Goal: Task Accomplishment & Management: Complete application form

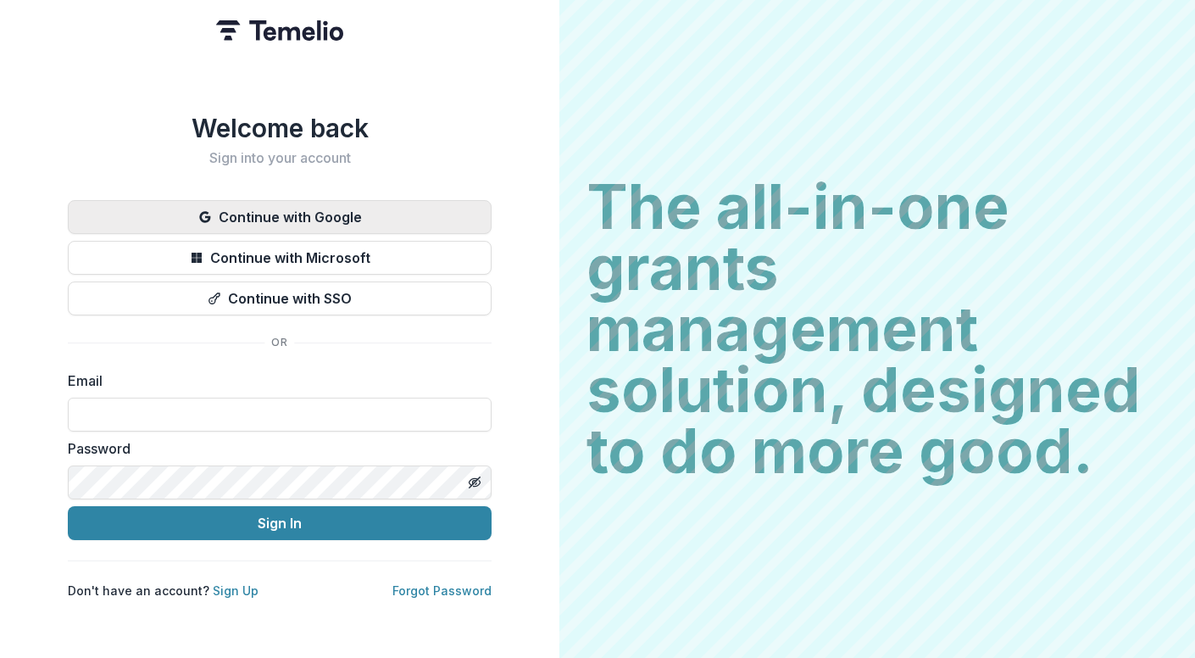
click at [335, 207] on button "Continue with Google" at bounding box center [280, 217] width 424 height 34
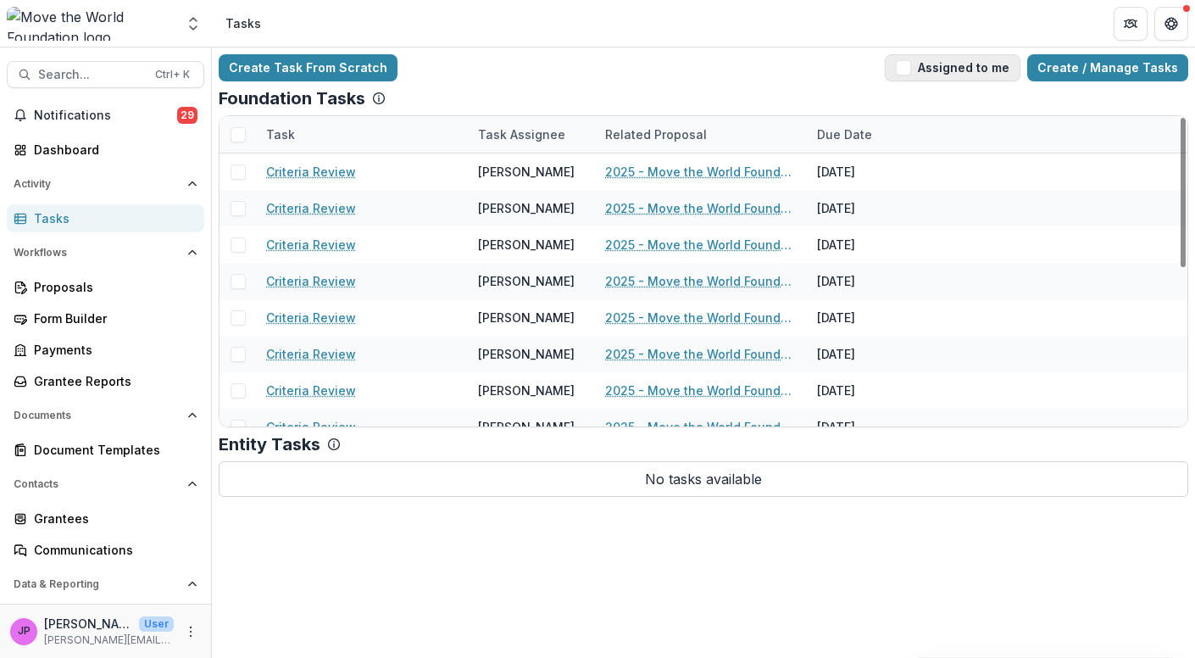
click at [911, 68] on span "button" at bounding box center [903, 67] width 15 height 15
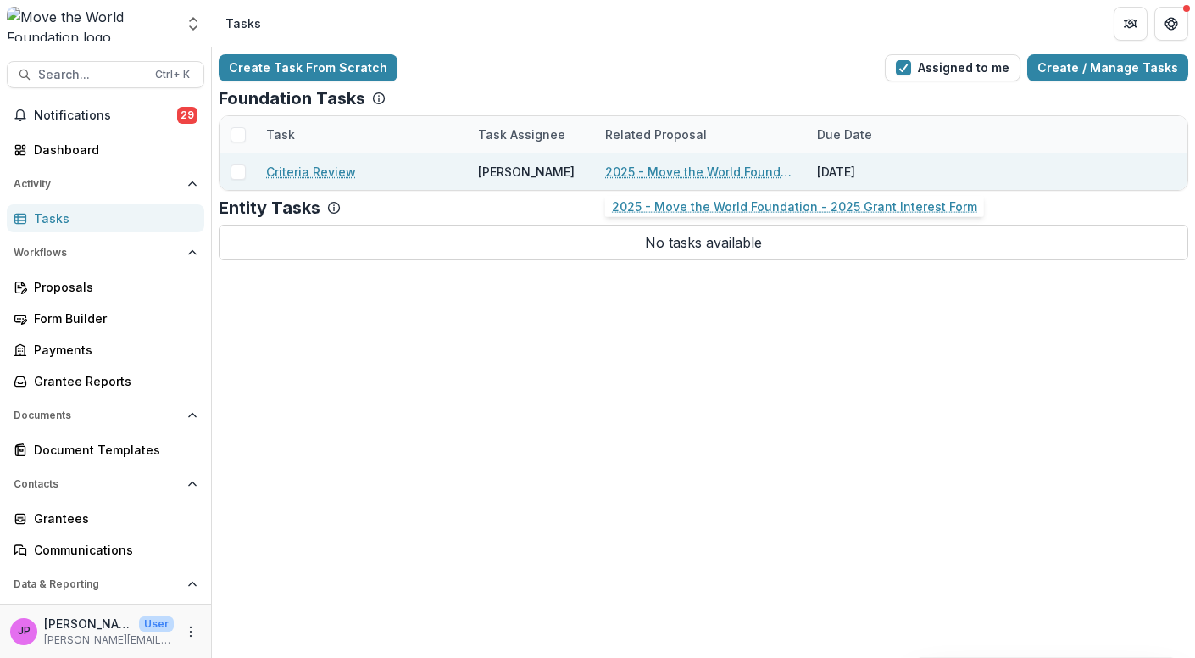
click at [642, 170] on link "2025 - Move the World Foundation - 2025 Grant Interest Form" at bounding box center [701, 172] width 192 height 18
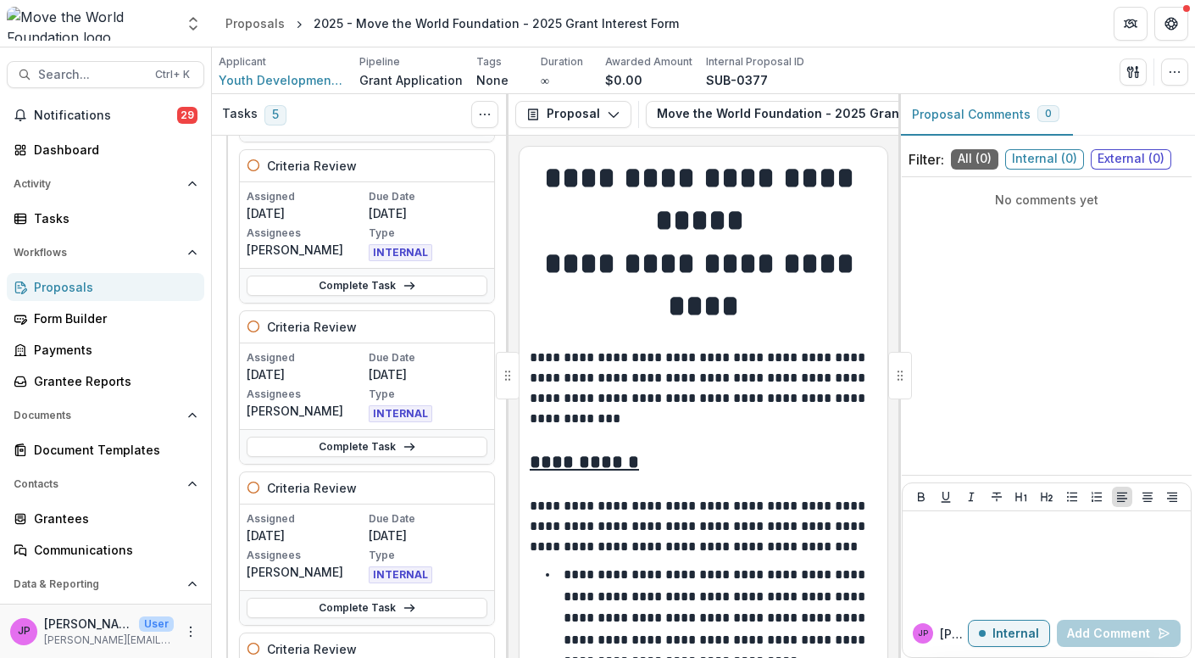
scroll to position [259, 0]
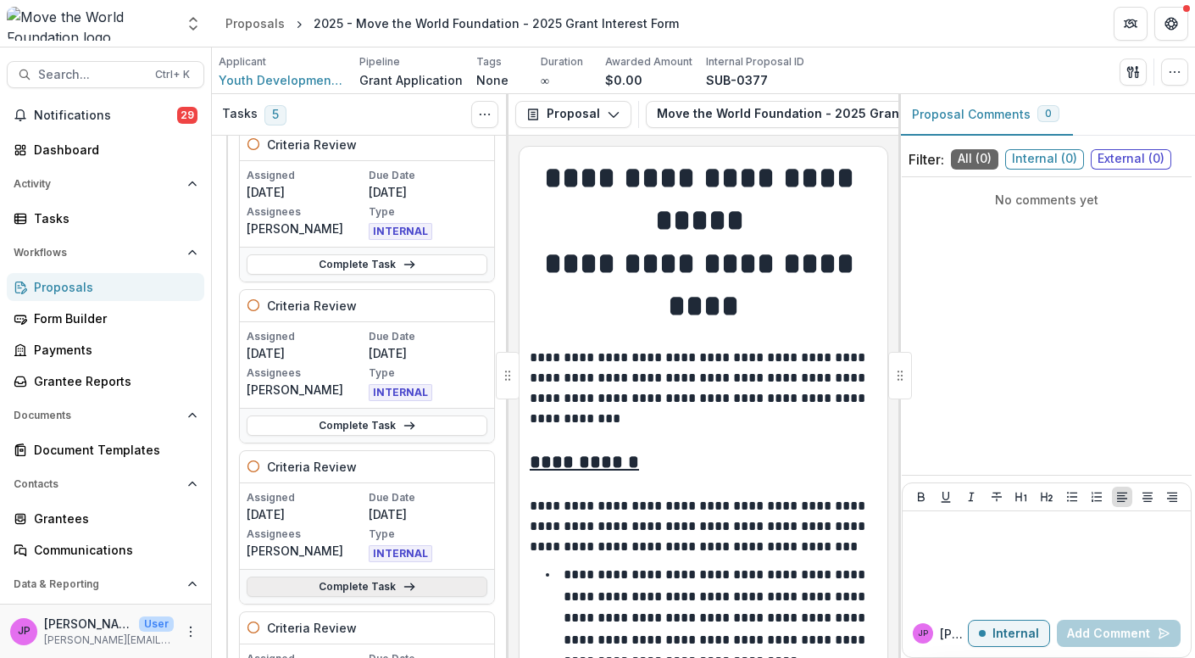
click at [388, 584] on link "Complete Task" at bounding box center [367, 586] width 241 height 20
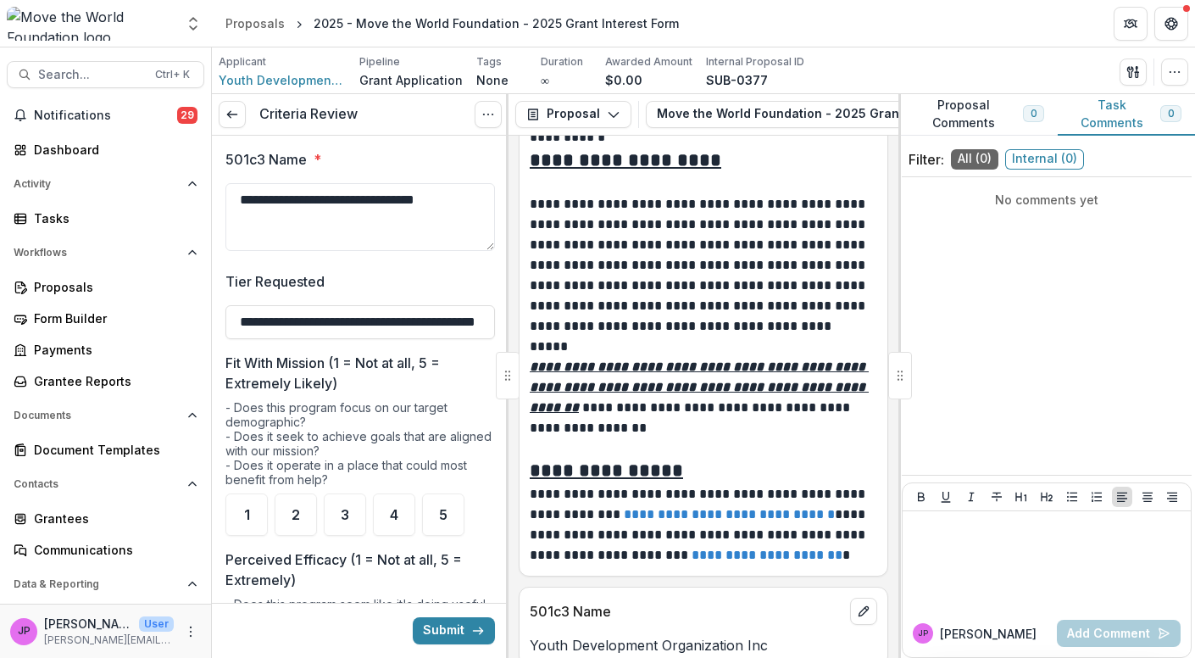
scroll to position [949, 0]
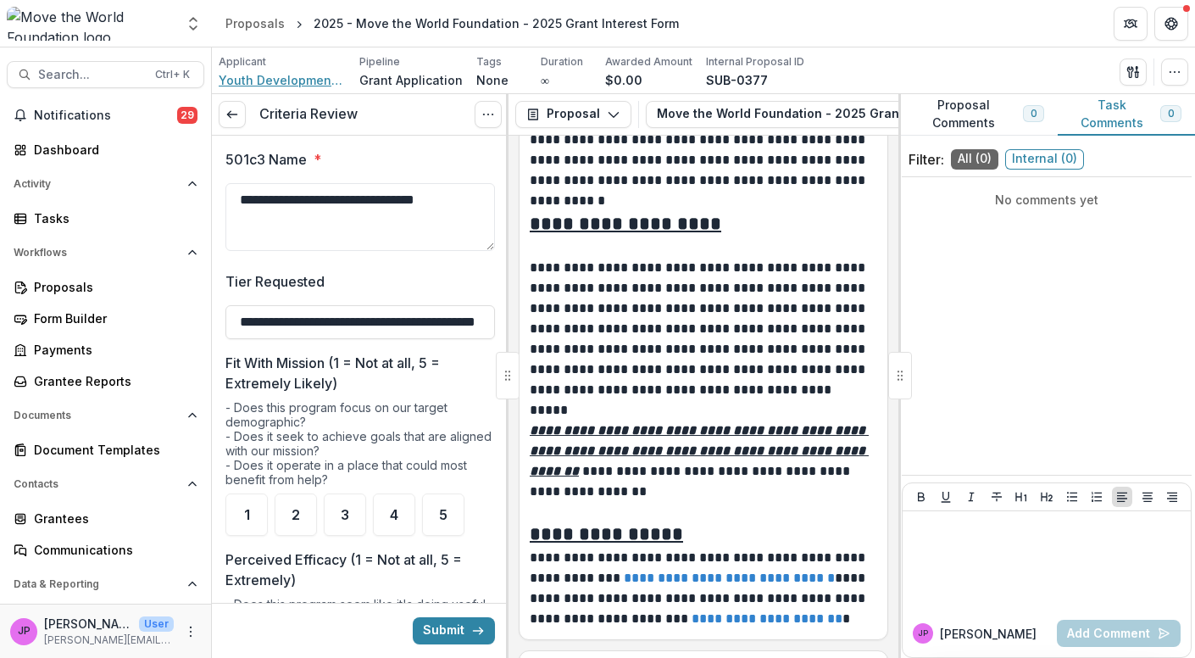
click at [308, 75] on span "Youth Development Organization Inc" at bounding box center [282, 80] width 127 height 18
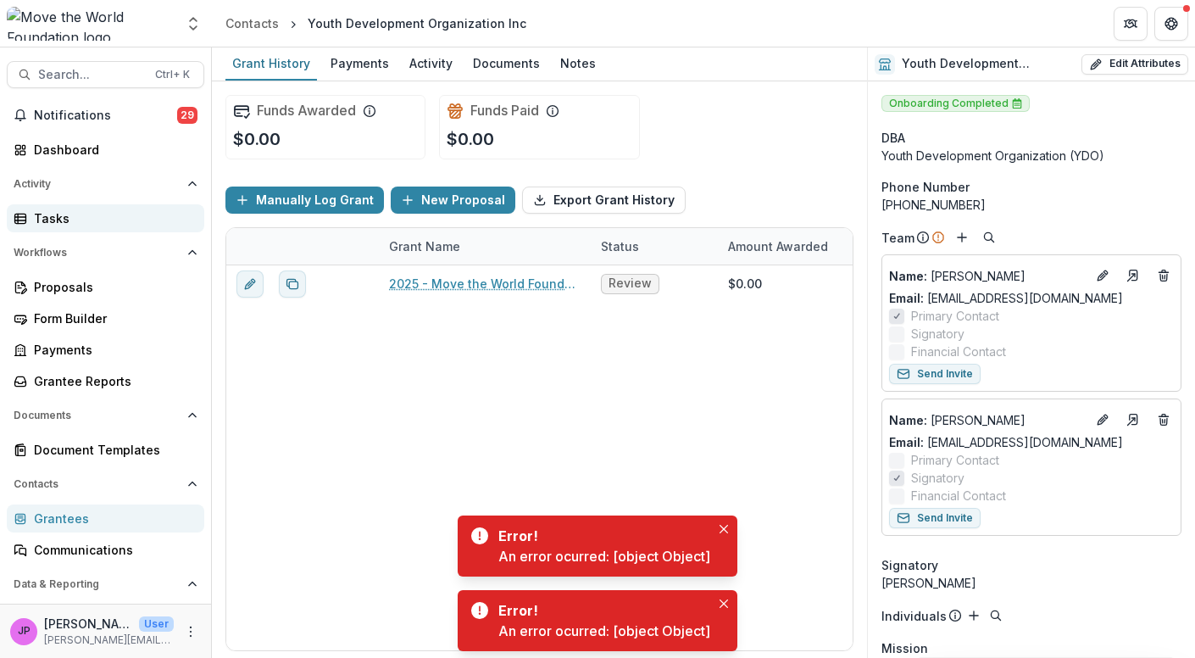
click at [69, 215] on div "Tasks" at bounding box center [112, 218] width 157 height 18
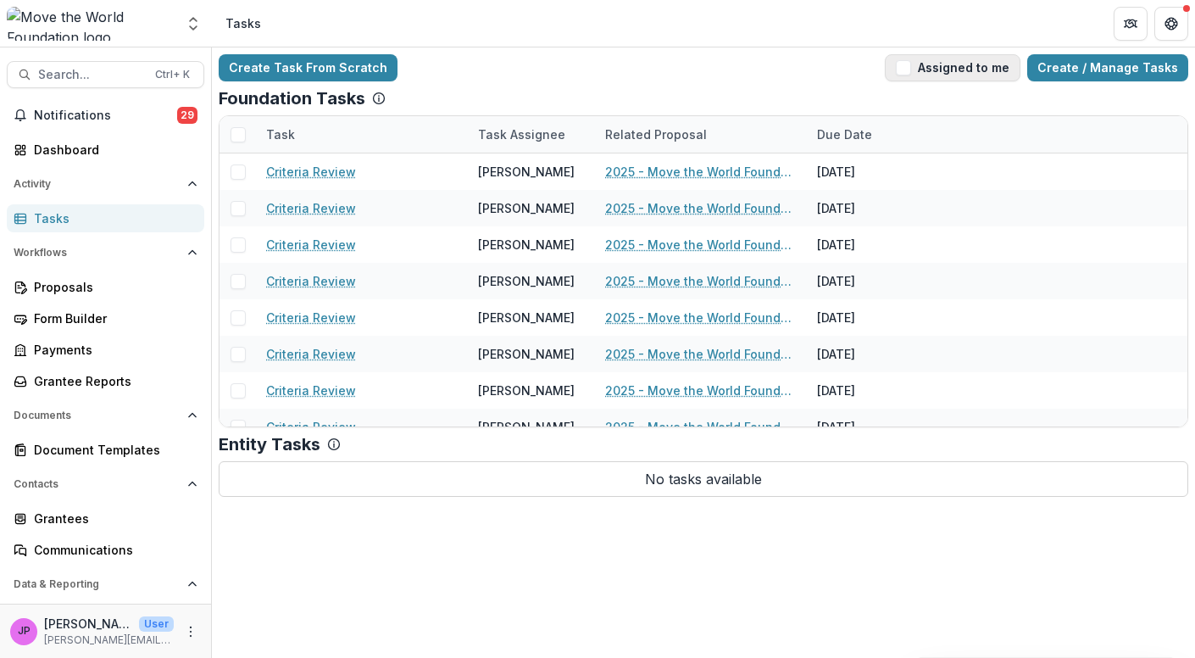
click at [909, 70] on span "button" at bounding box center [903, 67] width 15 height 15
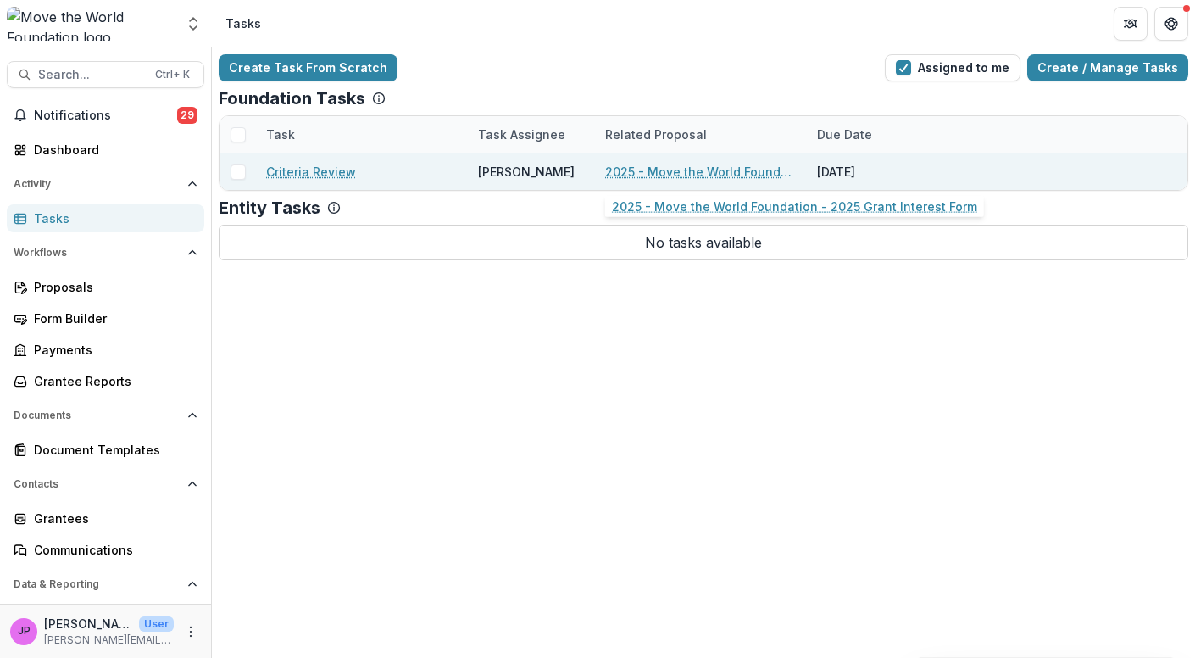
click at [687, 170] on link "2025 - Move the World Foundation - 2025 Grant Interest Form" at bounding box center [701, 172] width 192 height 18
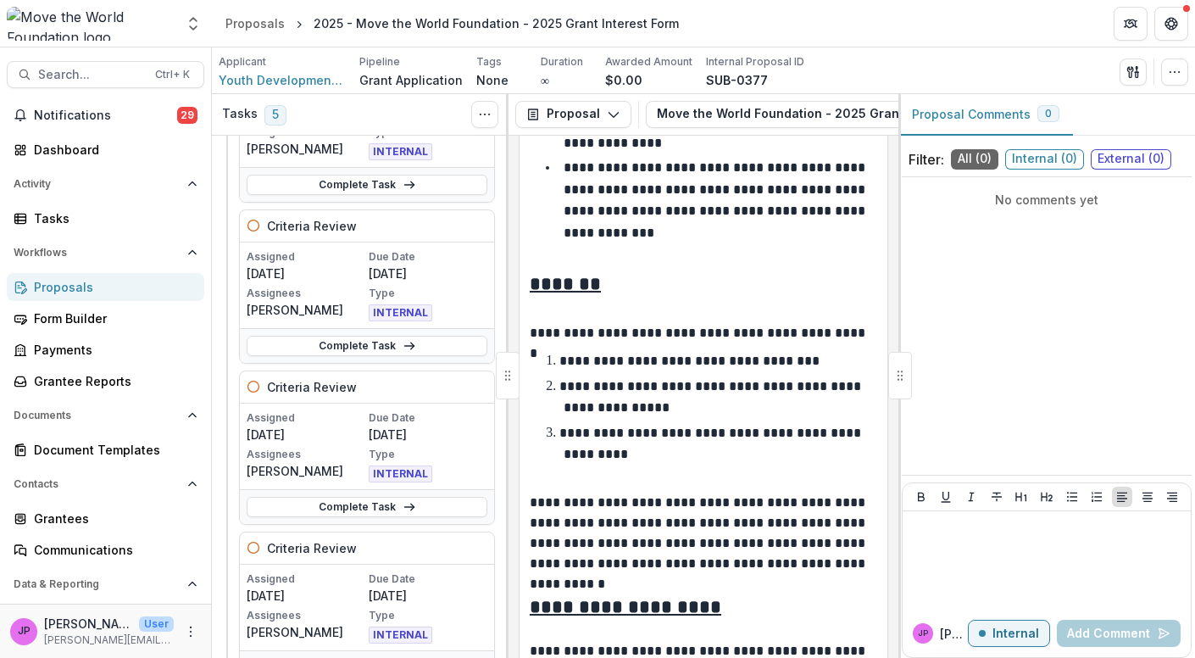
scroll to position [346, 0]
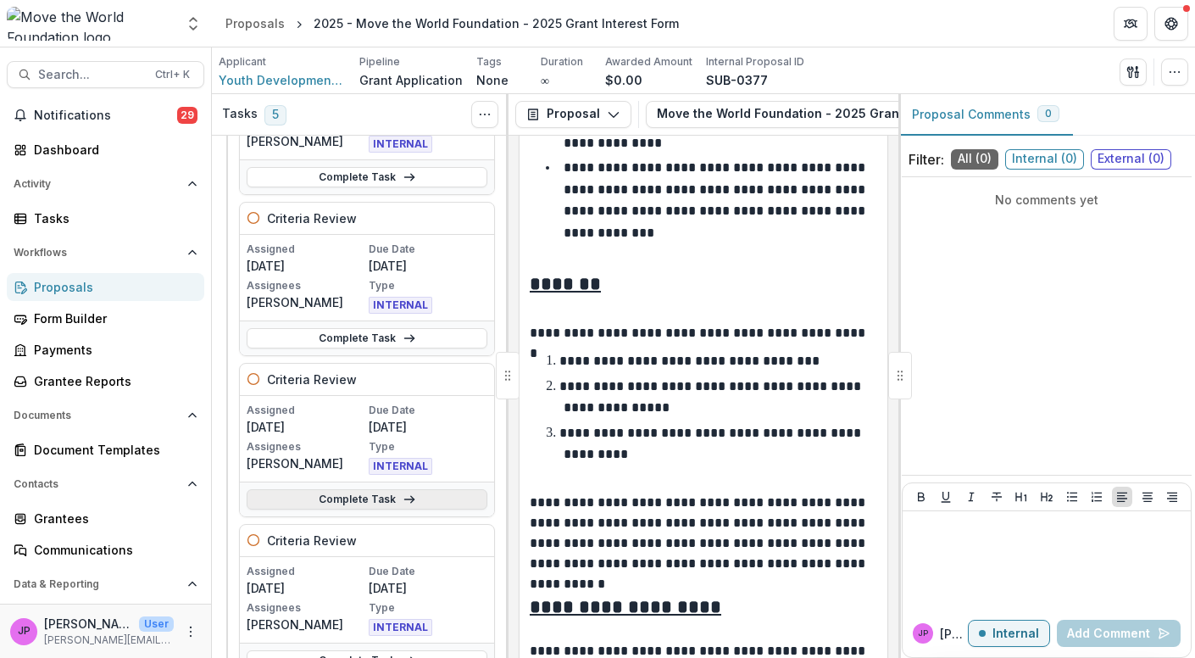
click at [382, 493] on link "Complete Task" at bounding box center [367, 499] width 241 height 20
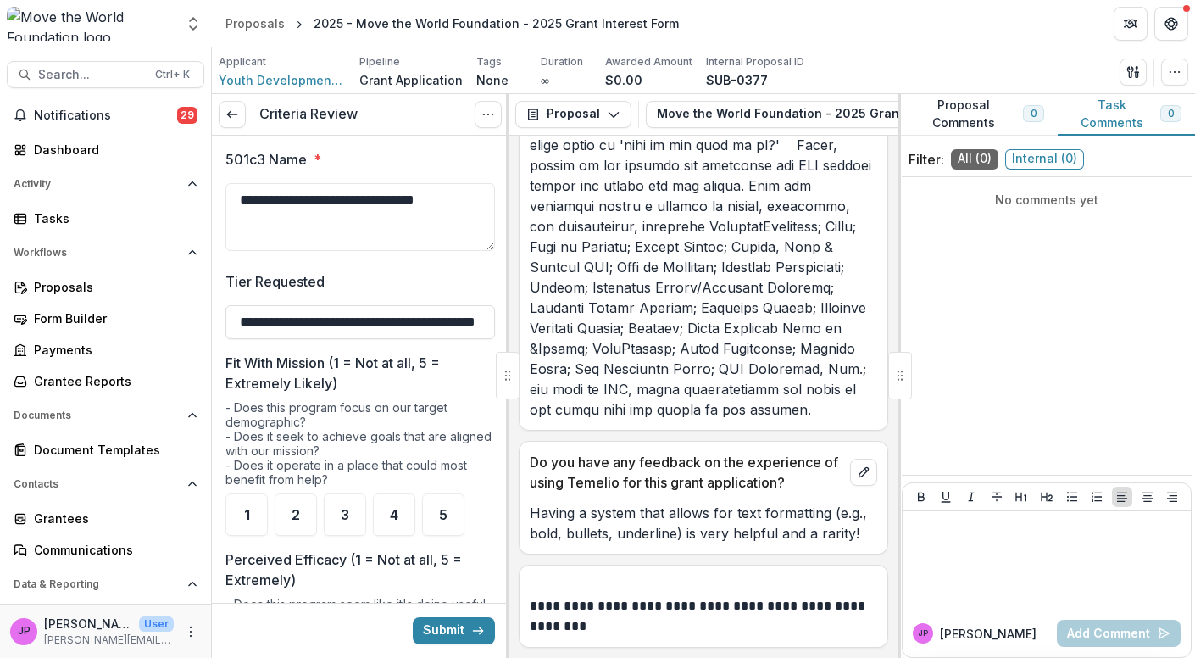
scroll to position [25102, 0]
click at [443, 514] on span "5" at bounding box center [443, 515] width 8 height 14
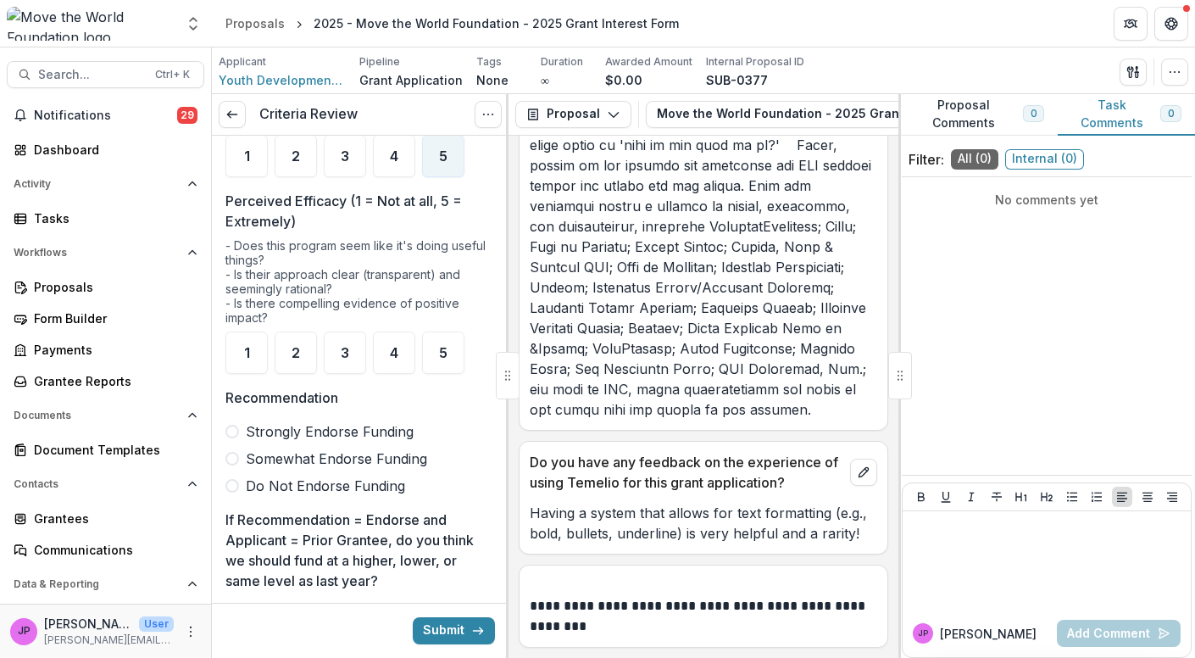
scroll to position [380, 0]
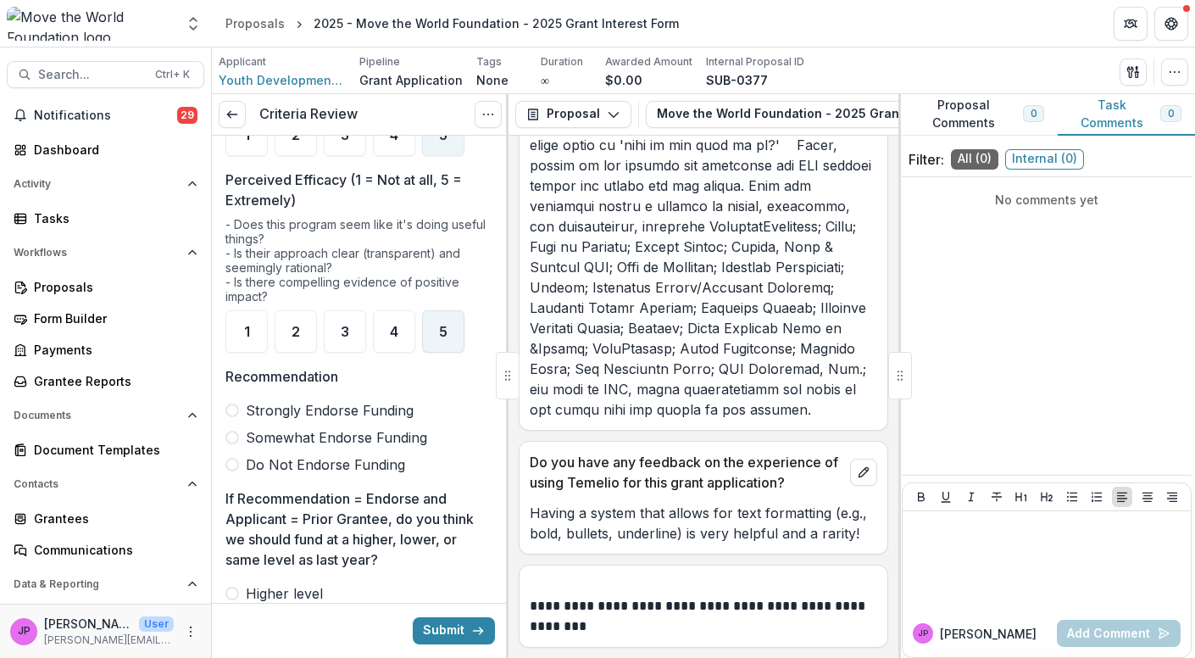
click at [440, 331] on span "5" at bounding box center [443, 332] width 8 height 14
click at [237, 409] on span at bounding box center [233, 411] width 14 height 14
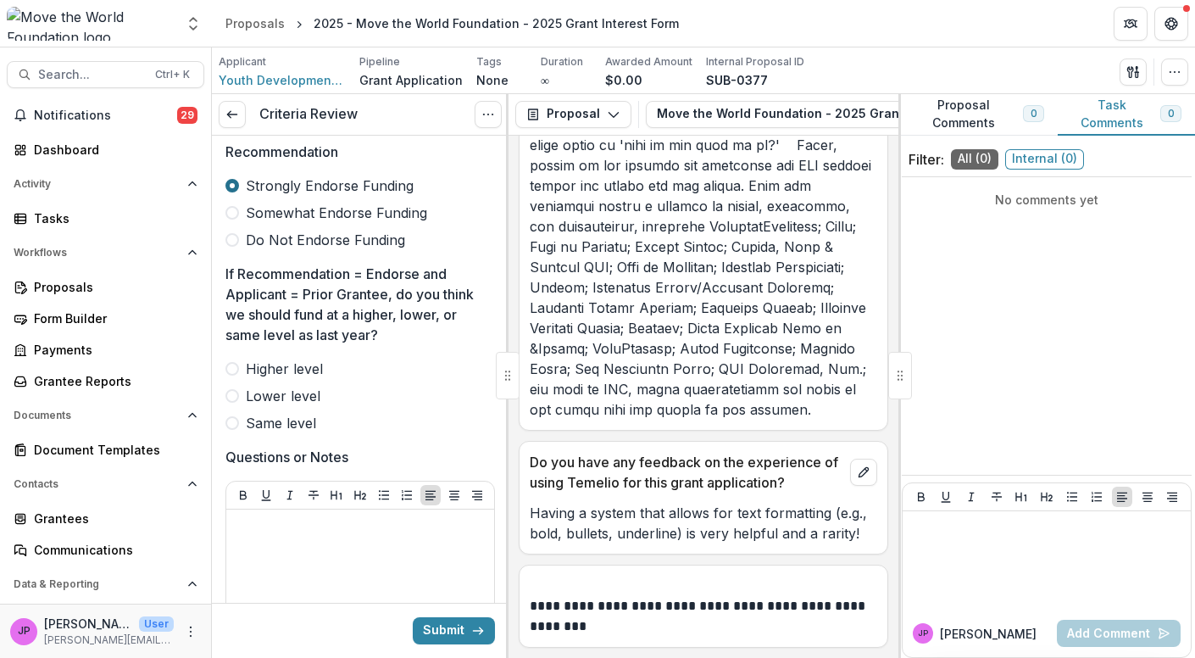
scroll to position [607, 0]
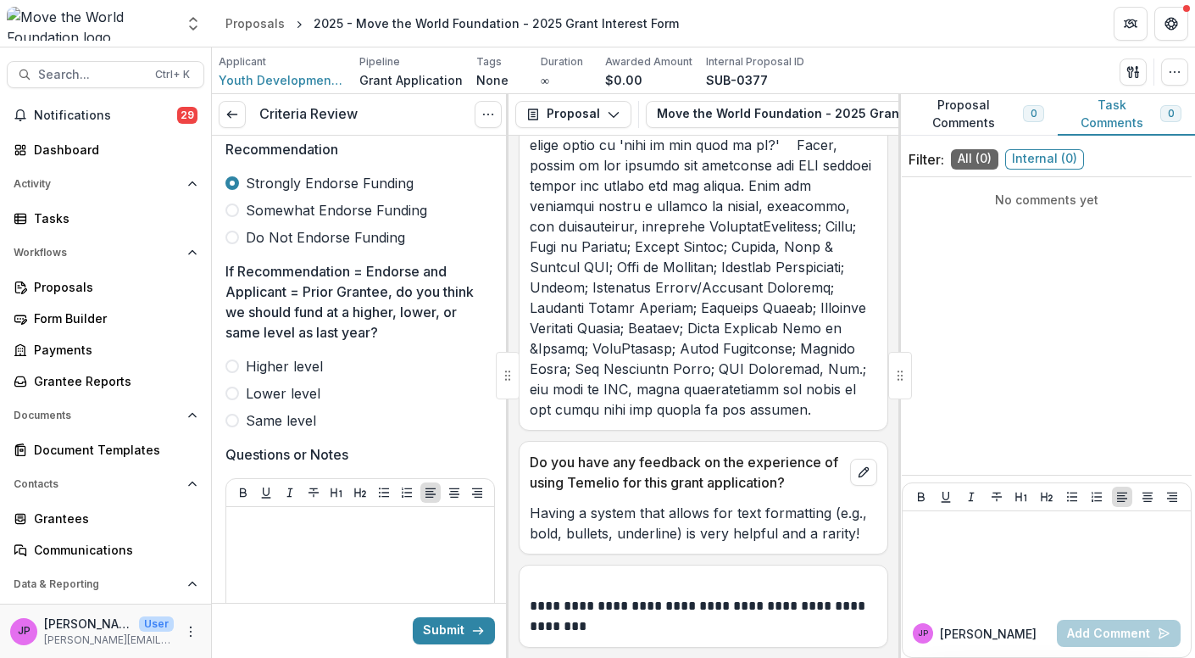
click at [239, 418] on label "Same level" at bounding box center [361, 420] width 270 height 20
click at [251, 514] on p at bounding box center [360, 523] width 254 height 19
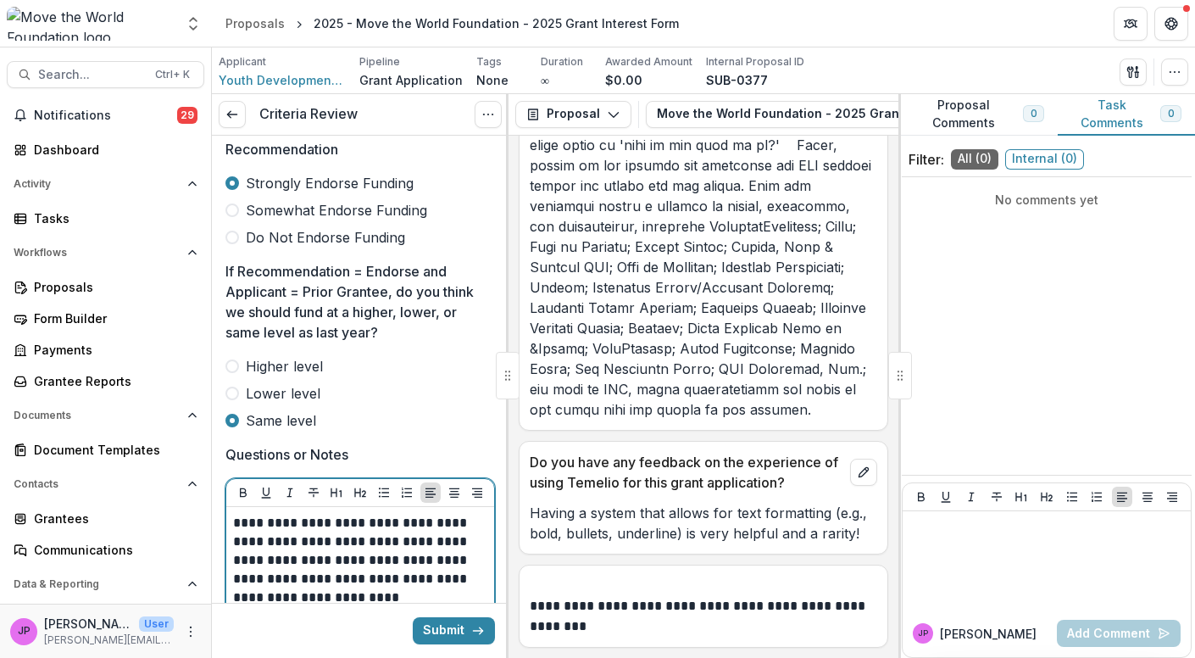
click at [365, 537] on p "**********" at bounding box center [358, 560] width 250 height 93
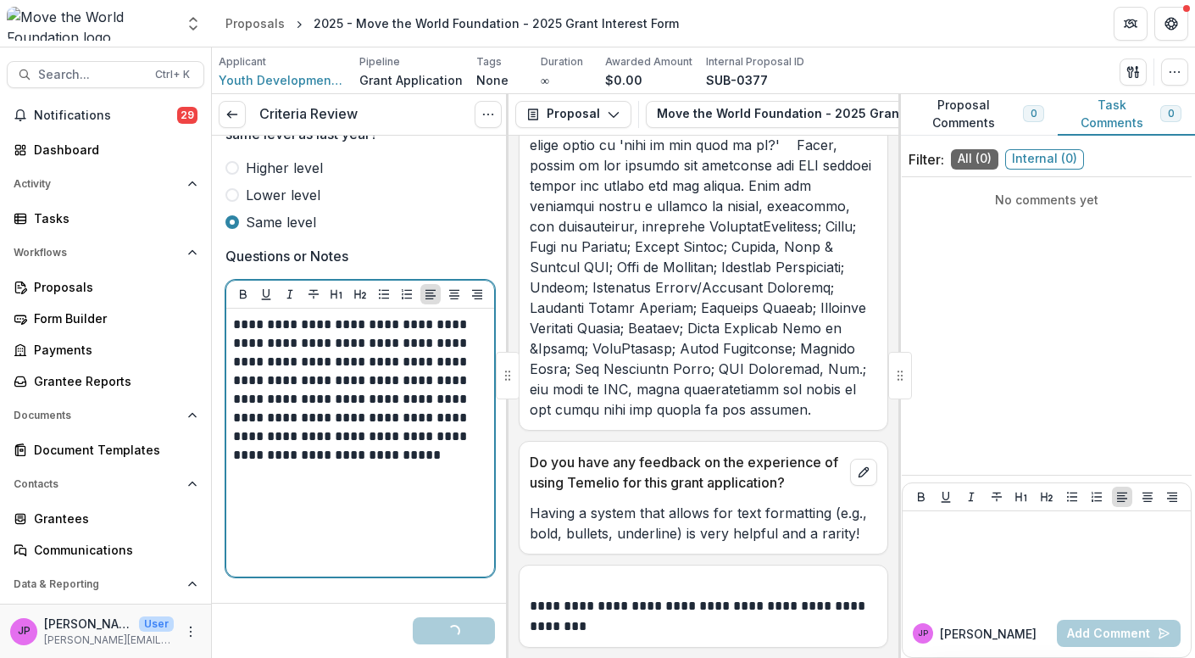
scroll to position [810, 0]
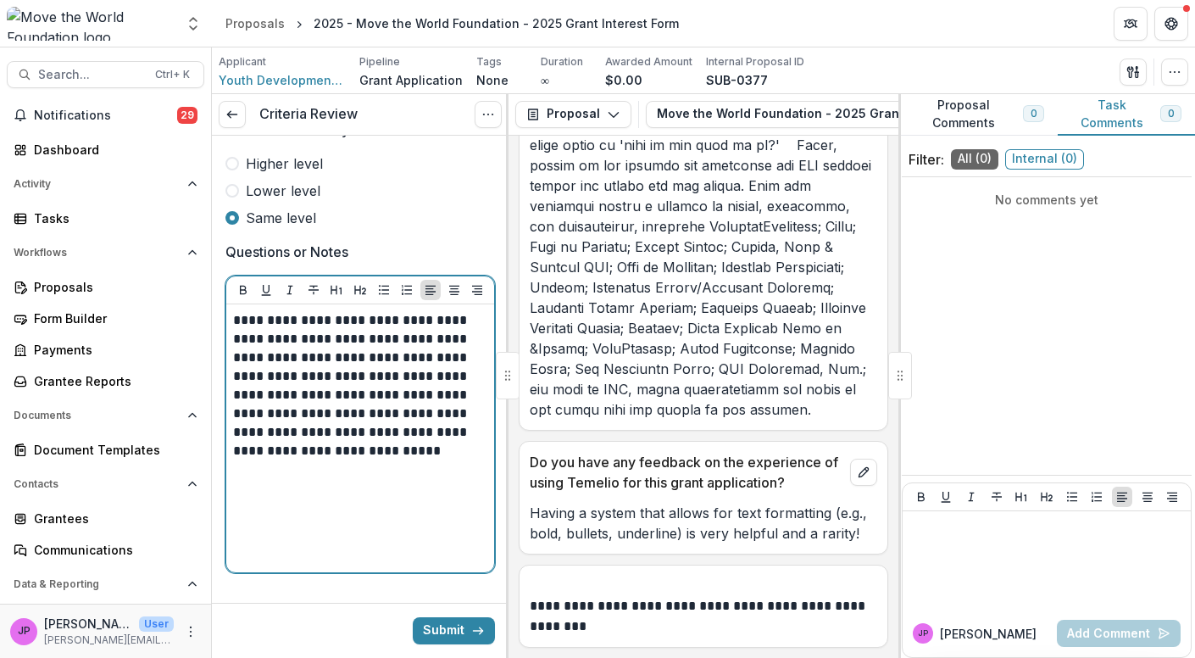
click at [315, 375] on p "**********" at bounding box center [358, 385] width 250 height 149
click at [370, 448] on p "**********" at bounding box center [358, 385] width 250 height 149
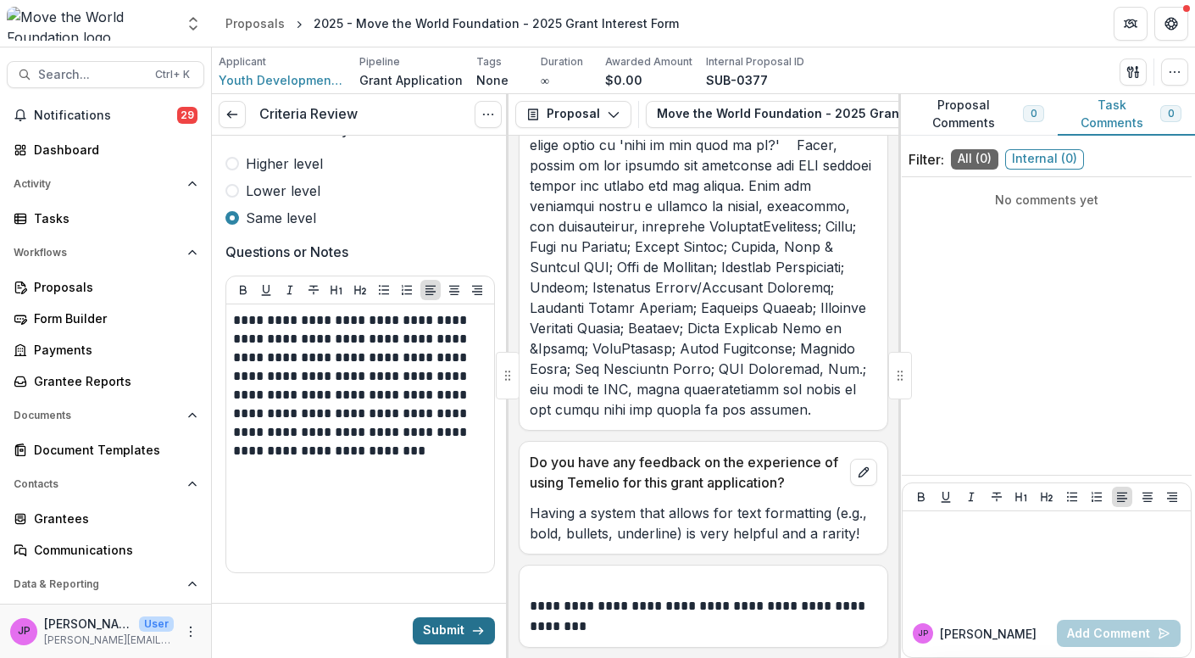
click at [432, 624] on button "Submit" at bounding box center [454, 630] width 82 height 27
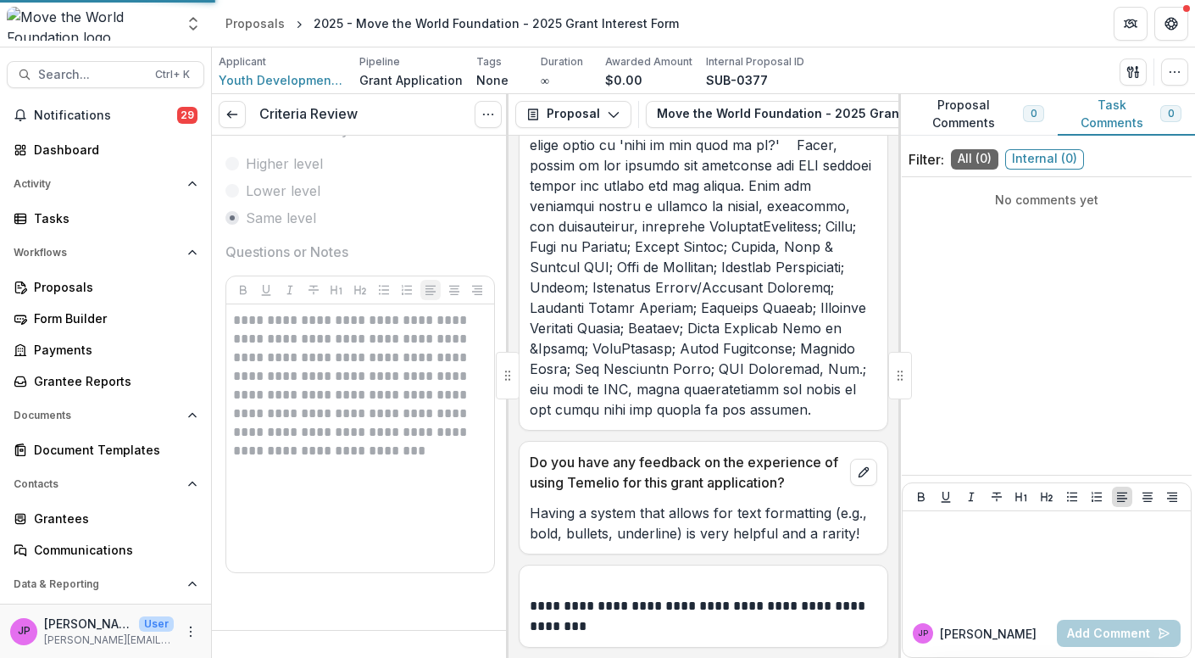
scroll to position [810, 0]
